Goal: Task Accomplishment & Management: Complete application form

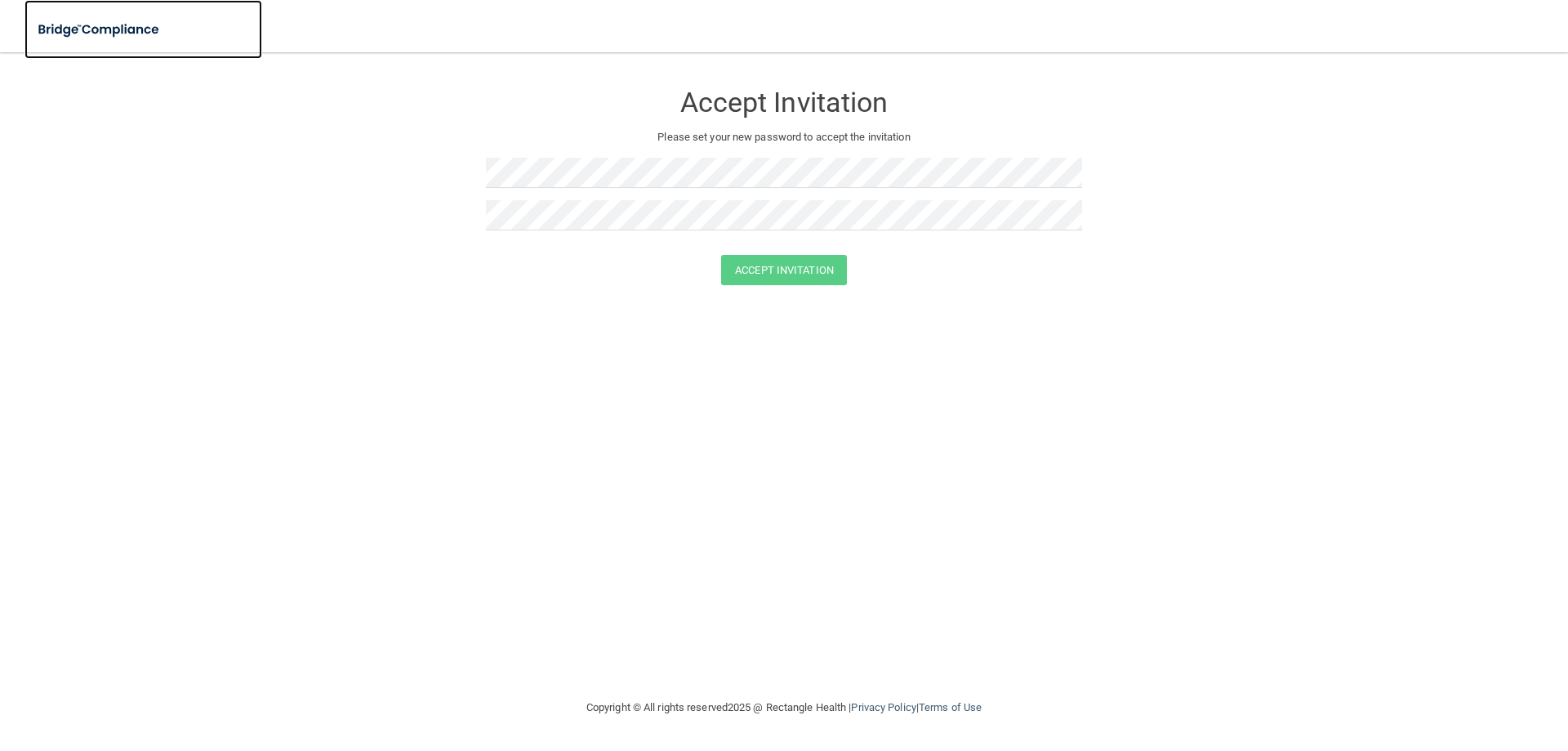
click at [93, 20] on img at bounding box center [99, 29] width 151 height 33
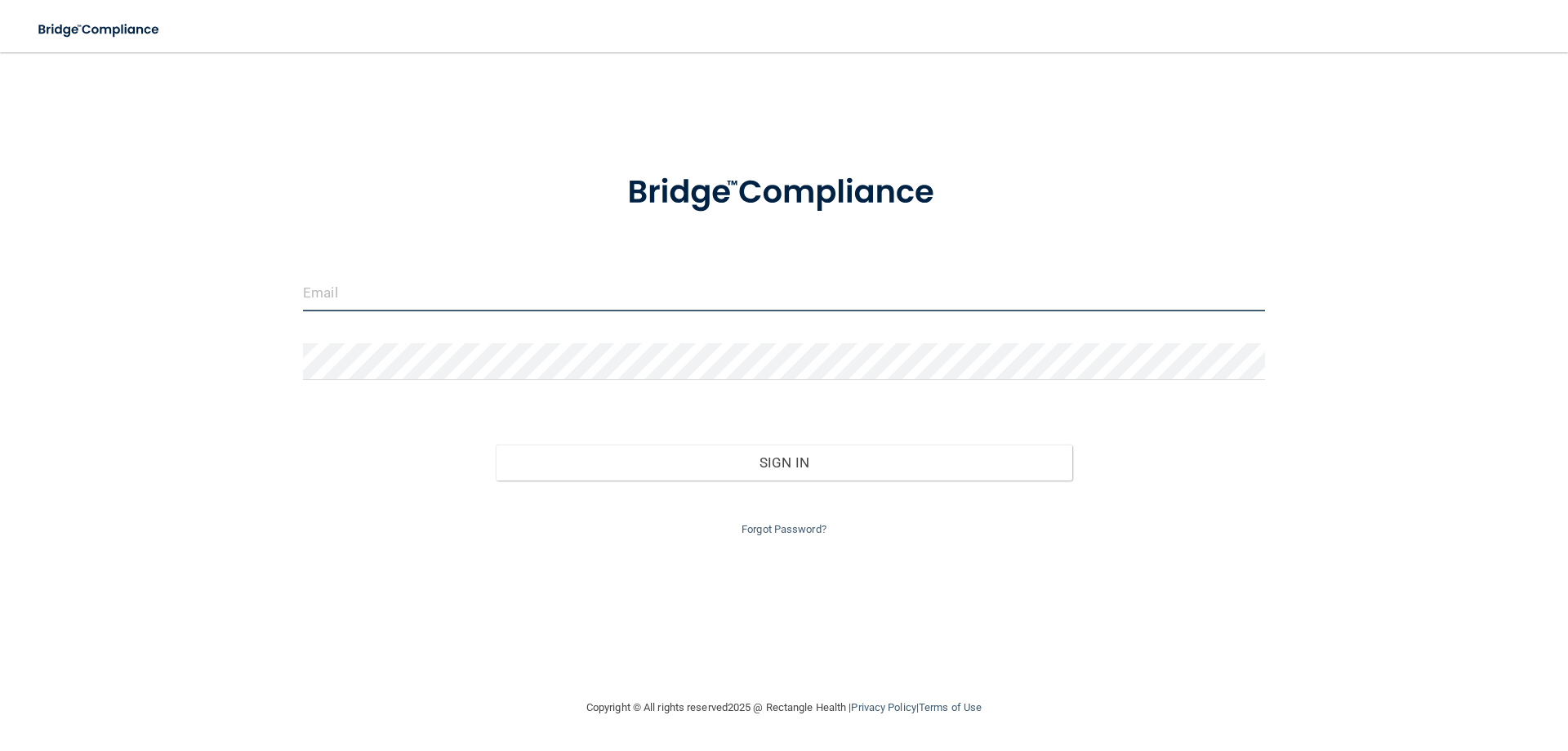
type input "[EMAIL_ADDRESS][DOMAIN_NAME]"
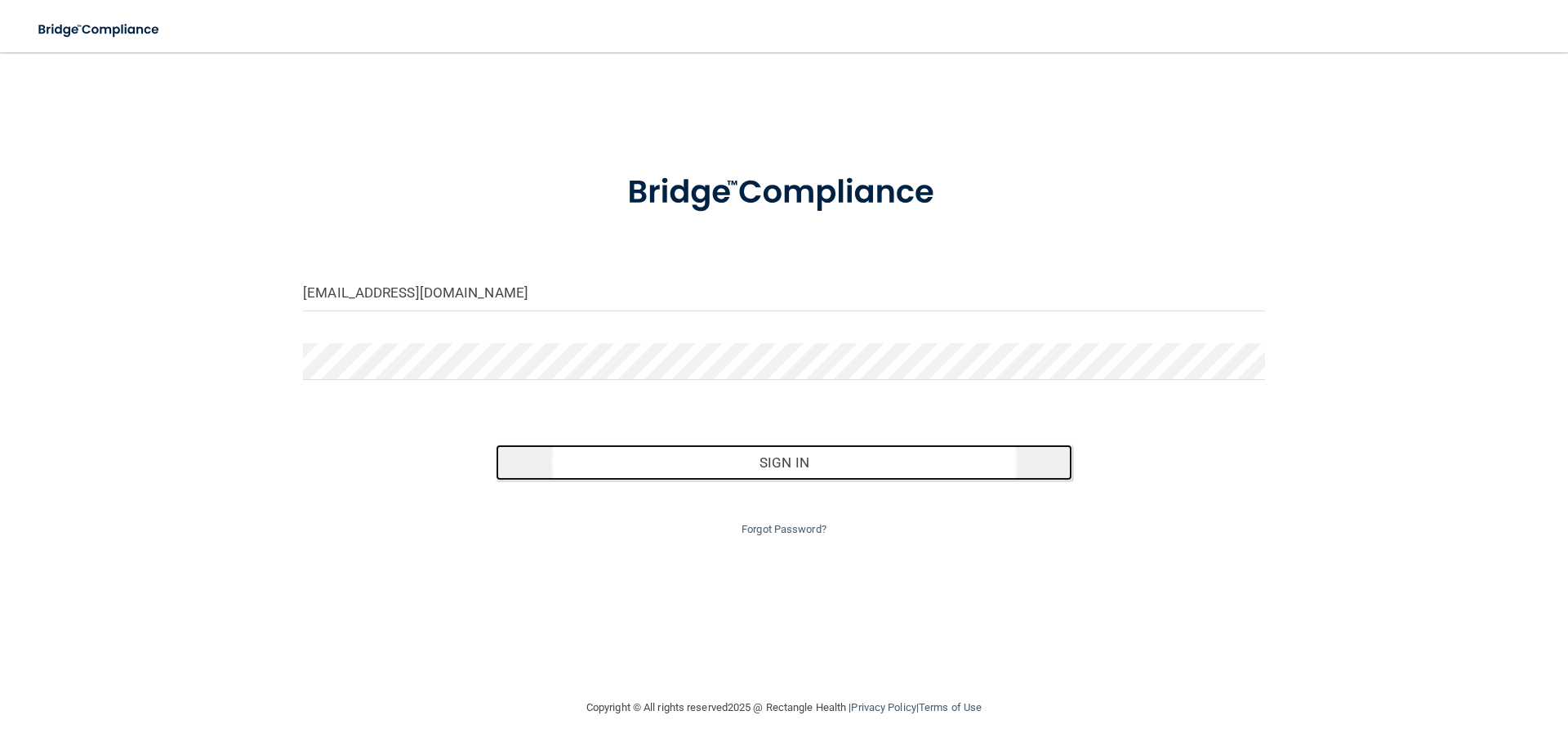
drag, startPoint x: 815, startPoint y: 453, endPoint x: 808, endPoint y: 462, distance: 11.4
click at [808, 462] on button "Sign In" at bounding box center [784, 462] width 577 height 36
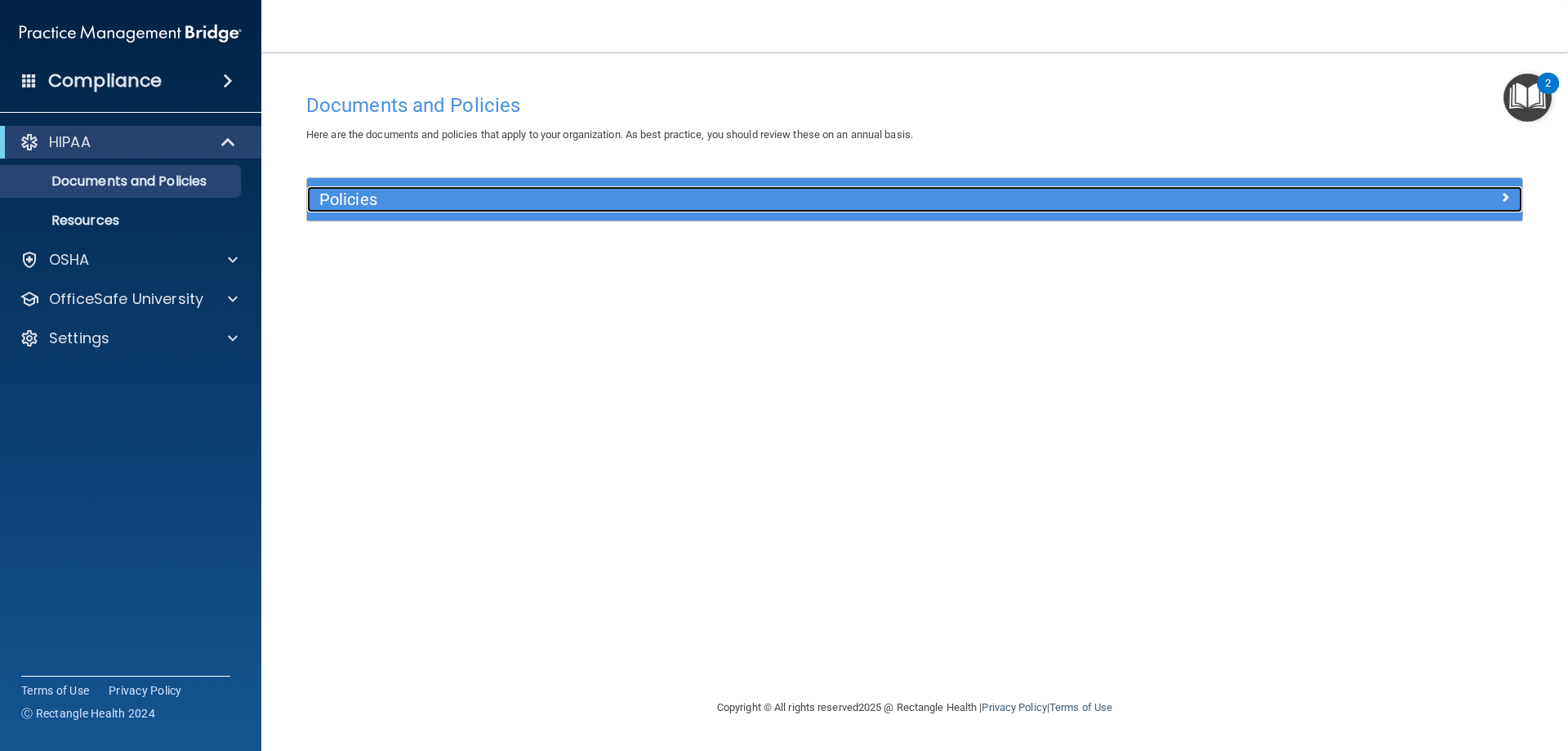
click at [355, 210] on div "Policies" at bounding box center [763, 199] width 912 height 26
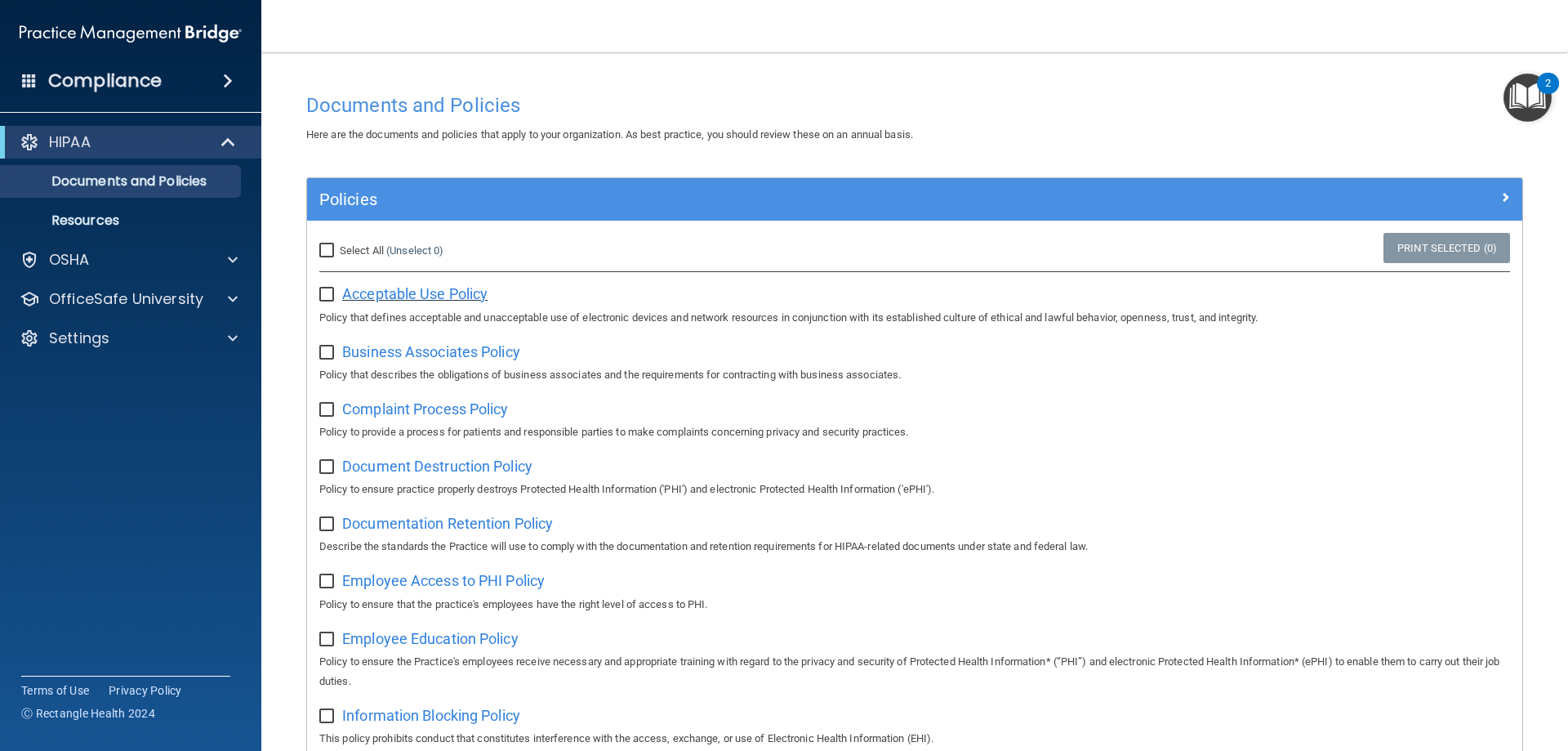
click at [383, 296] on span "Acceptable Use Policy" at bounding box center [414, 293] width 145 height 17
click at [322, 295] on input "checkbox" at bounding box center [329, 294] width 19 height 13
checkbox input "true"
click at [423, 353] on span "Business Associates Policy" at bounding box center [430, 351] width 178 height 17
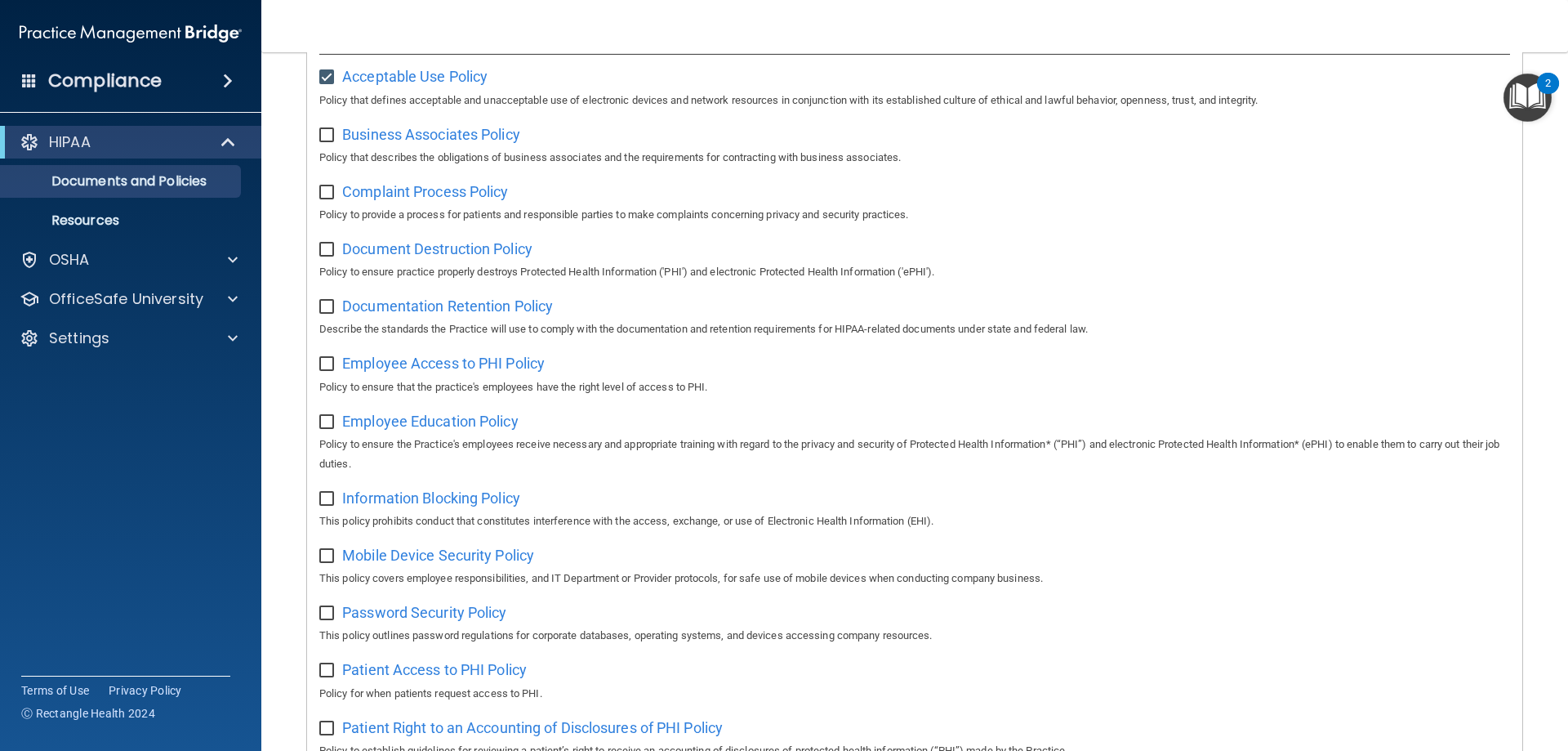
scroll to position [54, 0]
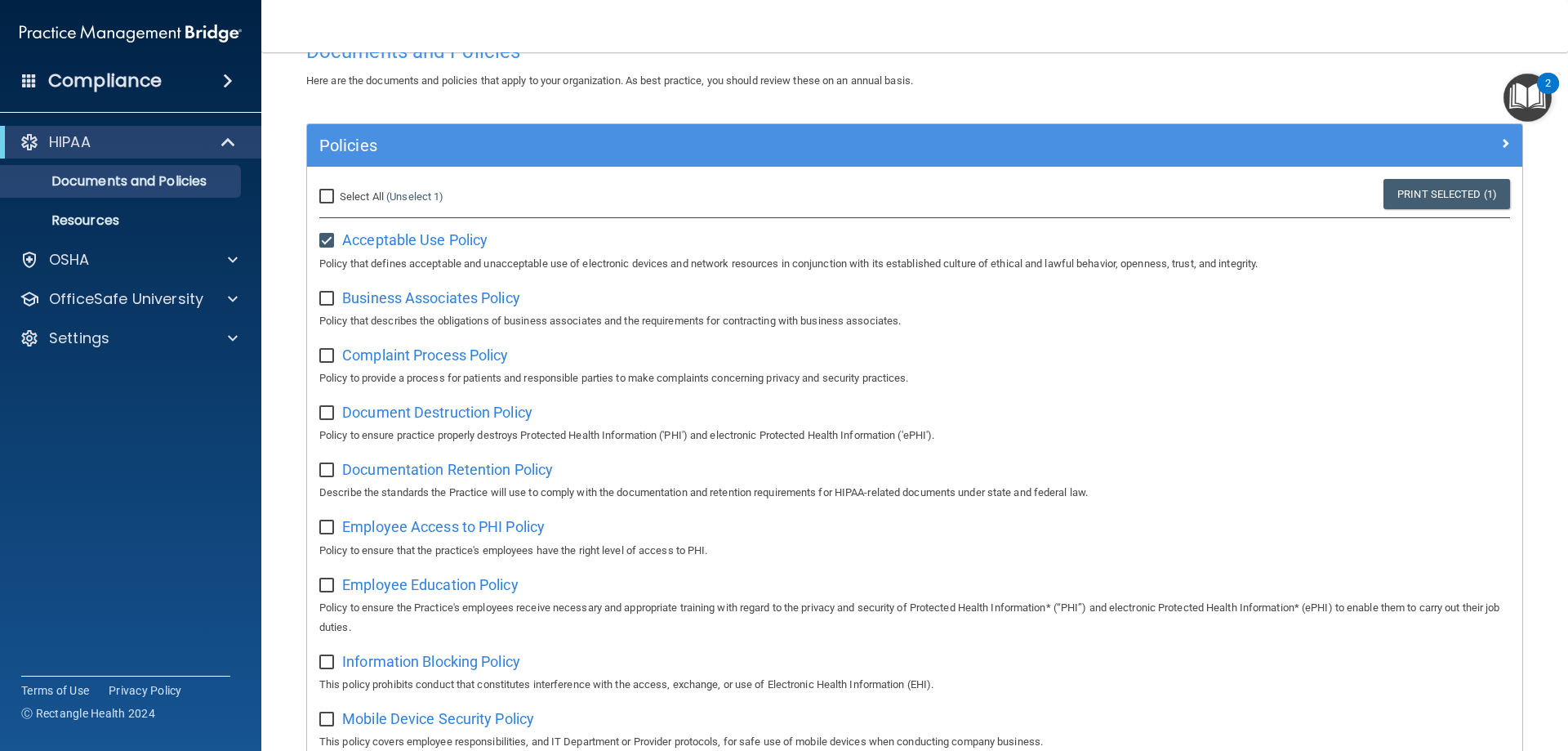
click at [324, 293] on input "checkbox" at bounding box center [329, 299] width 19 height 13
checkbox input "true"
click at [329, 356] on input "checkbox" at bounding box center [329, 356] width 19 height 13
checkbox input "true"
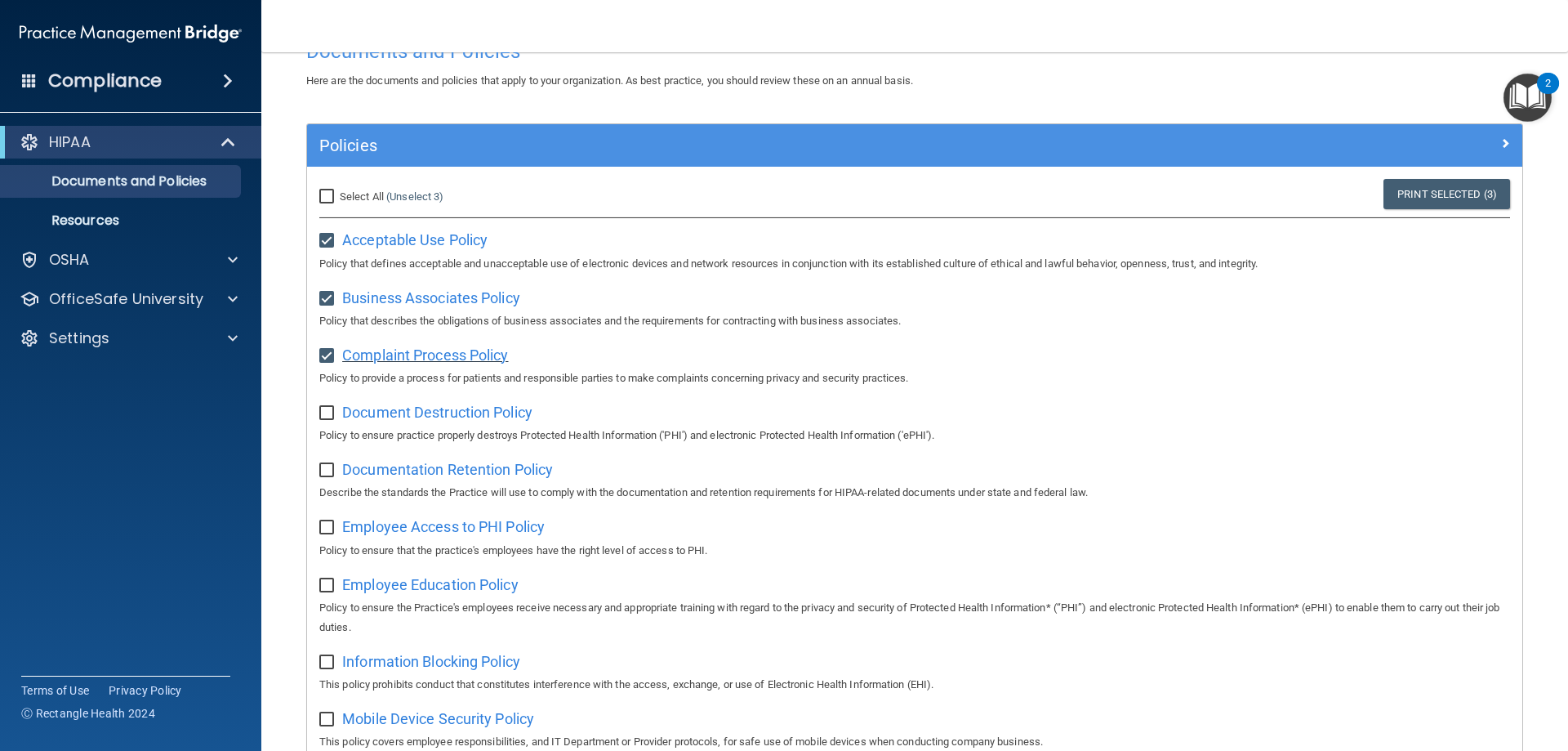
click at [366, 356] on span "Complaint Process Policy" at bounding box center [424, 355] width 166 height 17
drag, startPoint x: 331, startPoint y: 412, endPoint x: 351, endPoint y: 418, distance: 20.9
click at [329, 408] on input "checkbox" at bounding box center [329, 412] width 19 height 13
checkbox input "true"
click at [413, 412] on span "Document Destruction Policy" at bounding box center [437, 412] width 190 height 17
